Goal: Task Accomplishment & Management: Manage account settings

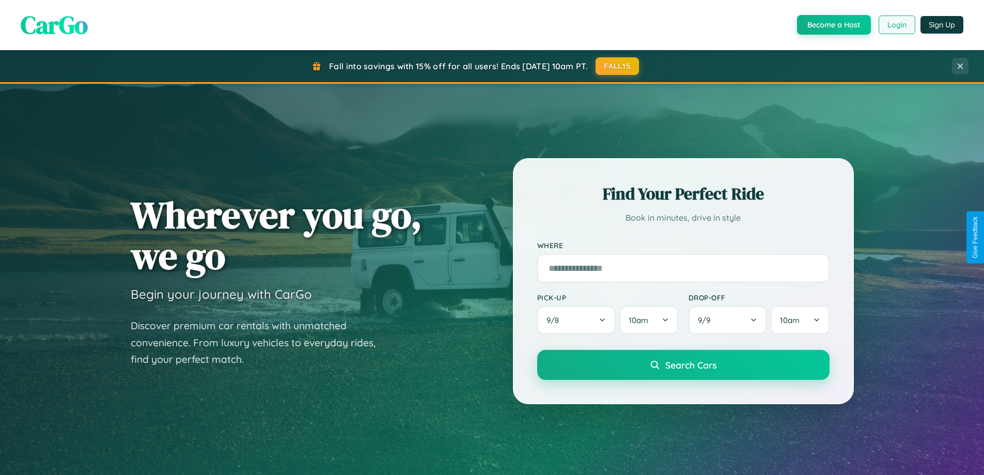
click at [896, 25] on button "Login" at bounding box center [897, 24] width 37 height 19
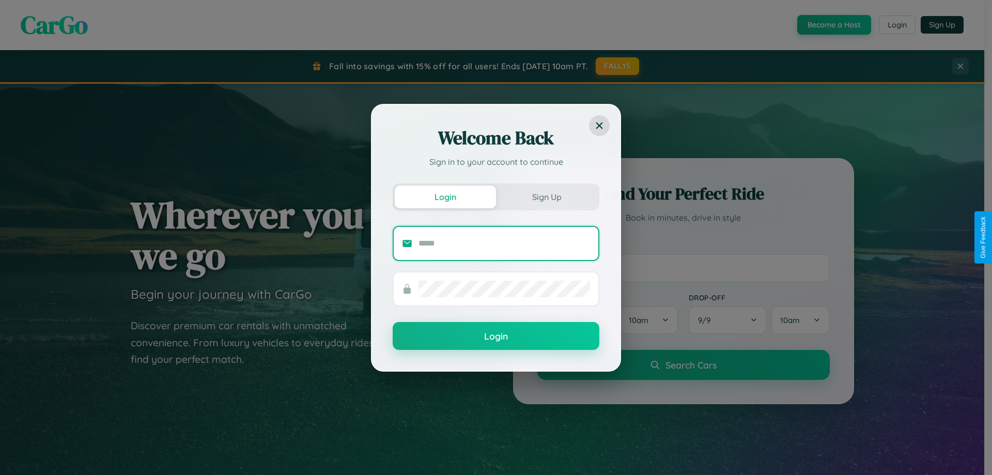
click at [504, 243] on input "text" at bounding box center [504, 243] width 172 height 17
type input "**********"
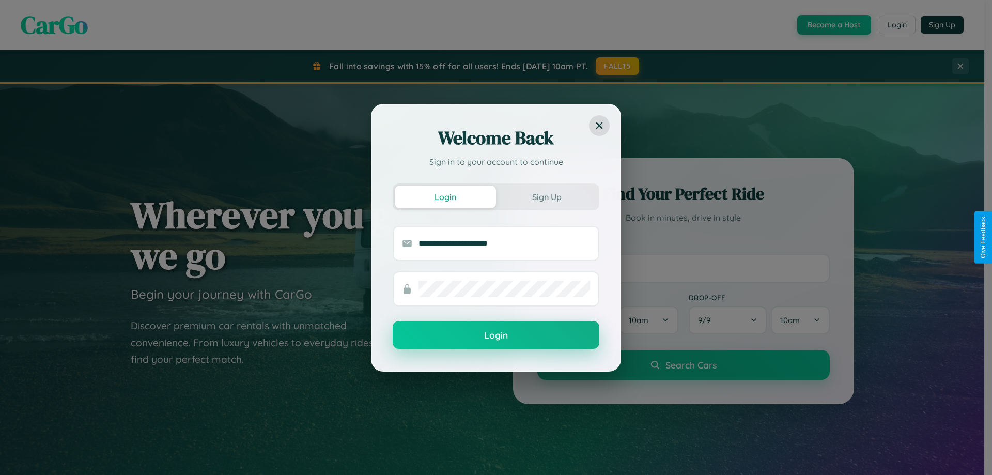
click at [496, 335] on button "Login" at bounding box center [496, 335] width 207 height 28
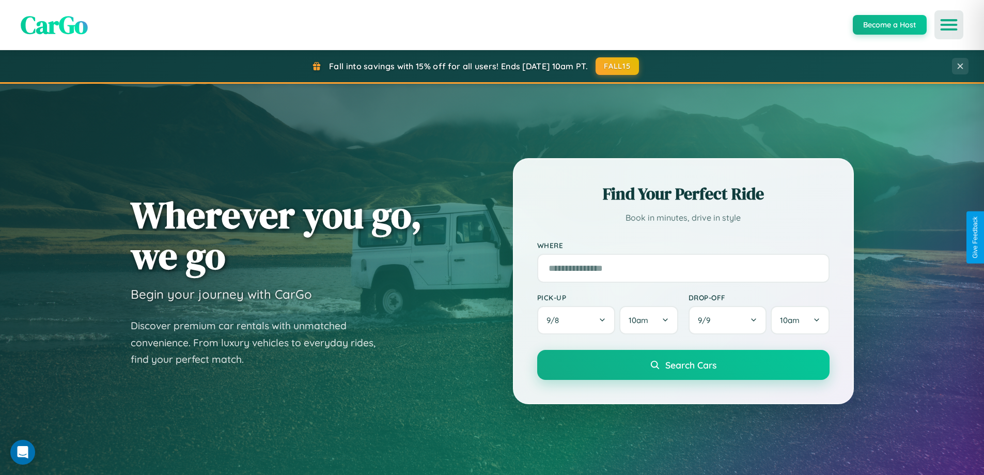
click at [949, 25] on icon "Open menu" at bounding box center [949, 24] width 15 height 9
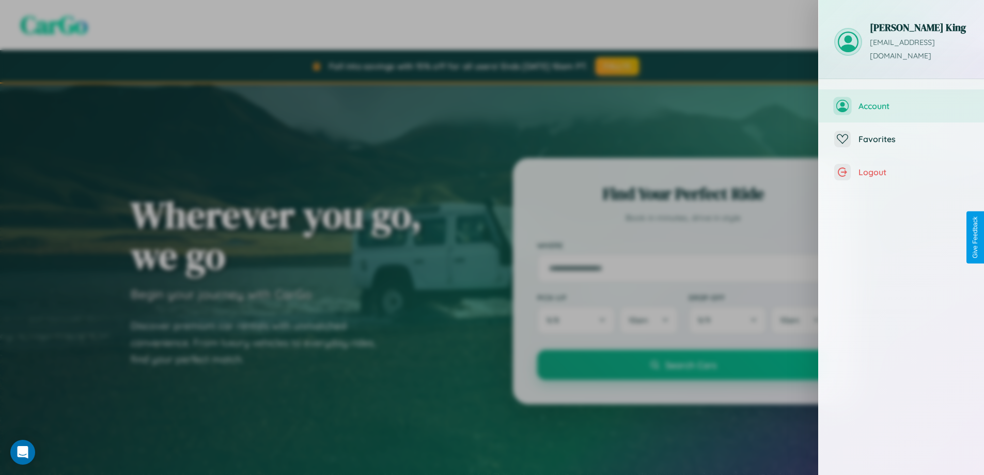
click at [902, 101] on span "Account" at bounding box center [914, 106] width 110 height 10
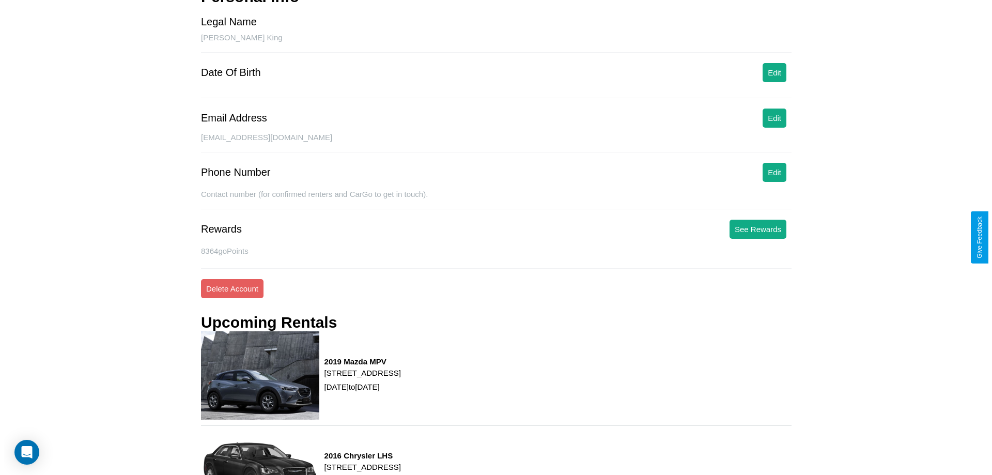
scroll to position [131, 0]
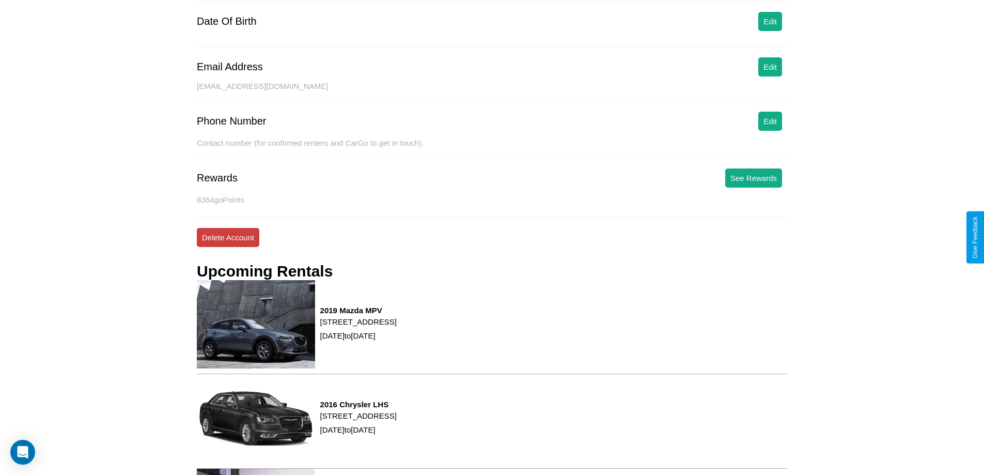
click at [228, 237] on button "Delete Account" at bounding box center [228, 237] width 63 height 19
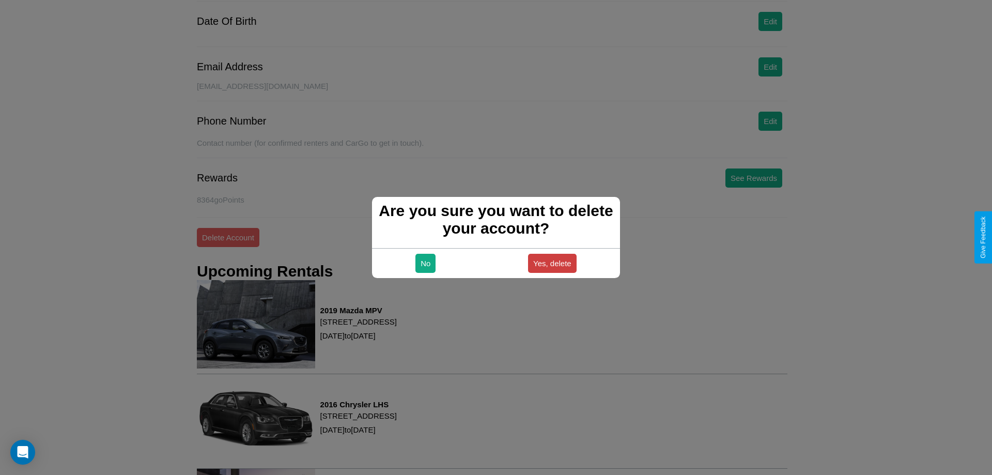
click at [552, 263] on button "Yes, delete" at bounding box center [552, 263] width 49 height 19
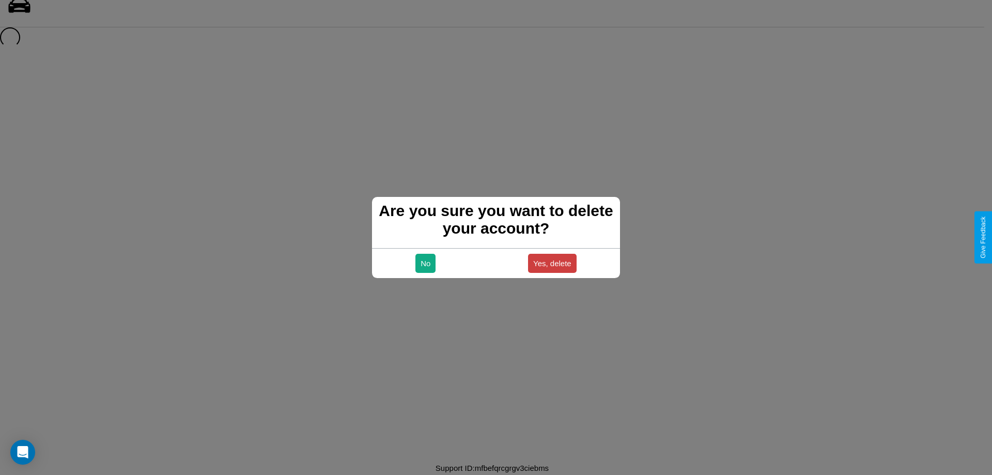
scroll to position [14, 0]
